Goal: Task Accomplishment & Management: Use online tool/utility

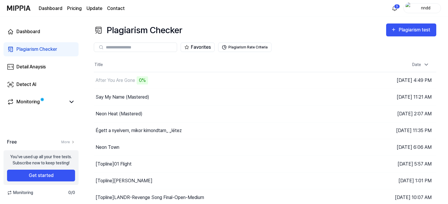
click at [50, 49] on div "Plagiarism Checker" at bounding box center [36, 49] width 41 height 7
click at [23, 69] on div "Detail Anaysis" at bounding box center [30, 66] width 29 height 7
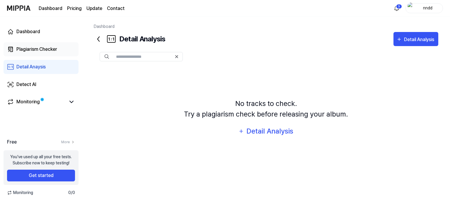
click at [28, 46] on div "Plagiarism Checker" at bounding box center [36, 49] width 41 height 7
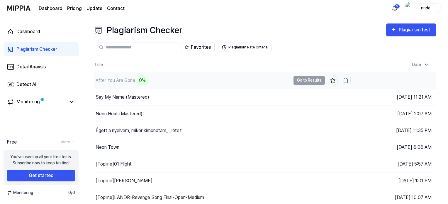
click at [317, 82] on td "After You Are Gone 0% Go to Results" at bounding box center [222, 80] width 257 height 16
click at [145, 80] on div "0%" at bounding box center [142, 80] width 11 height 8
click at [39, 35] on div "Dashboard" at bounding box center [28, 31] width 24 height 7
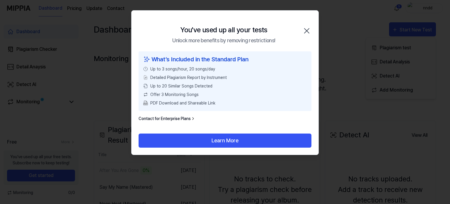
click at [306, 32] on icon "button" at bounding box center [306, 30] width 9 height 9
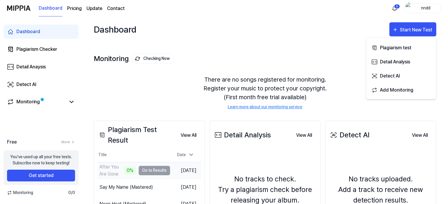
click at [124, 172] on div "0%" at bounding box center [129, 170] width 11 height 8
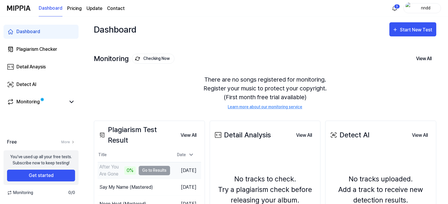
click at [124, 172] on div "0%" at bounding box center [129, 170] width 11 height 8
click at [148, 167] on td "After You Are Gone 0% Go to Results" at bounding box center [134, 170] width 72 height 16
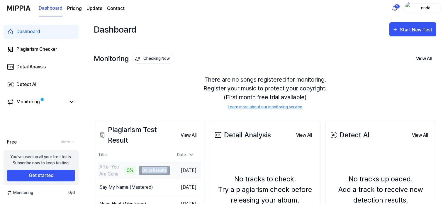
click at [148, 167] on td "After You Are Gone 0% Go to Results" at bounding box center [134, 170] width 72 height 16
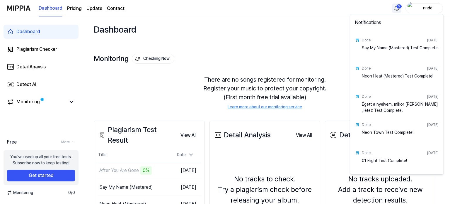
click at [399, 6] on html "Dashboard Pricing Update Contact 3 nndd Dashboard Plagiarism Checker Detail Ana…" at bounding box center [225, 102] width 450 height 204
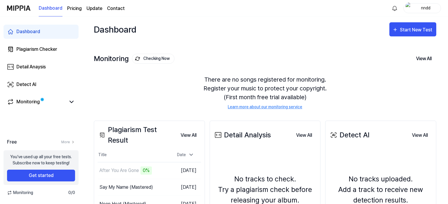
drag, startPoint x: 310, startPoint y: 29, endPoint x: 210, endPoint y: 38, distance: 100.7
click at [210, 38] on div "Dashboard Start New Test" at bounding box center [265, 29] width 343 height 26
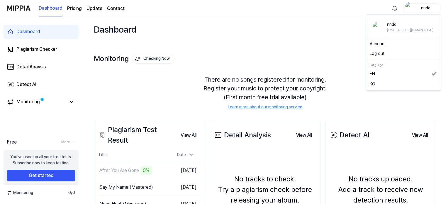
click at [409, 9] on img "button" at bounding box center [409, 8] width 7 height 12
click at [377, 54] on button "Log out" at bounding box center [403, 53] width 67 height 6
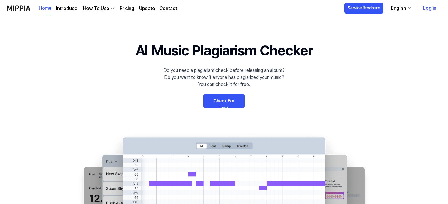
click at [225, 106] on link "Check For Free" at bounding box center [224, 101] width 41 height 14
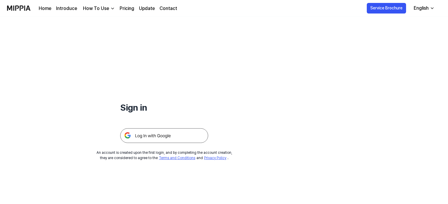
click at [182, 136] on img at bounding box center [164, 135] width 88 height 15
